Goal: Communication & Community: Answer question/provide support

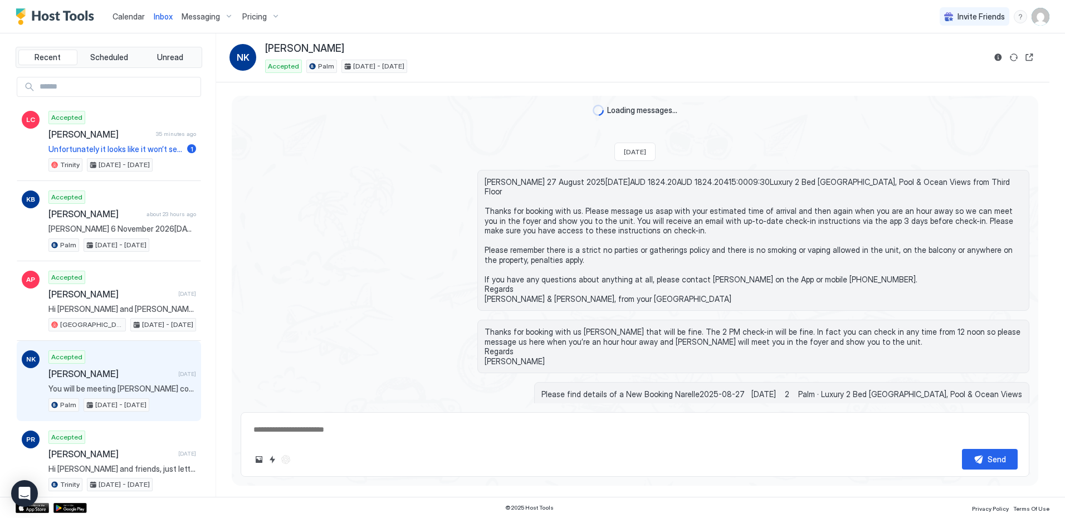
type textarea "*"
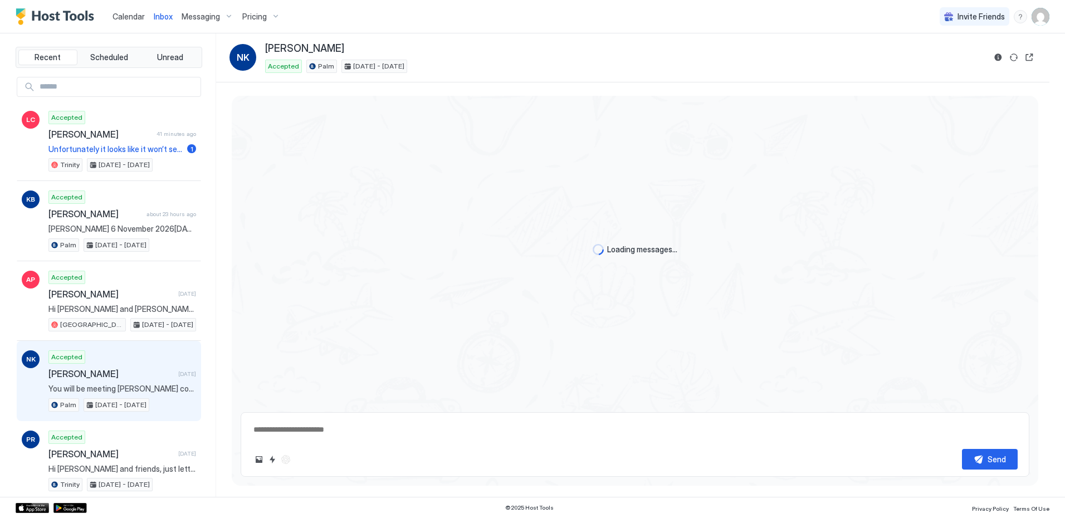
type textarea "*"
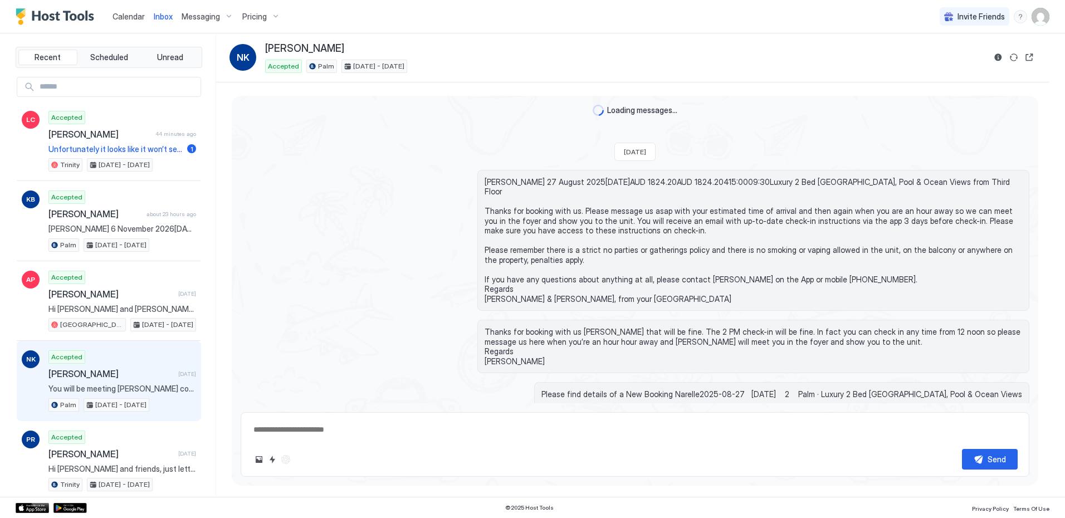
type textarea "*"
